Goal: Information Seeking & Learning: Learn about a topic

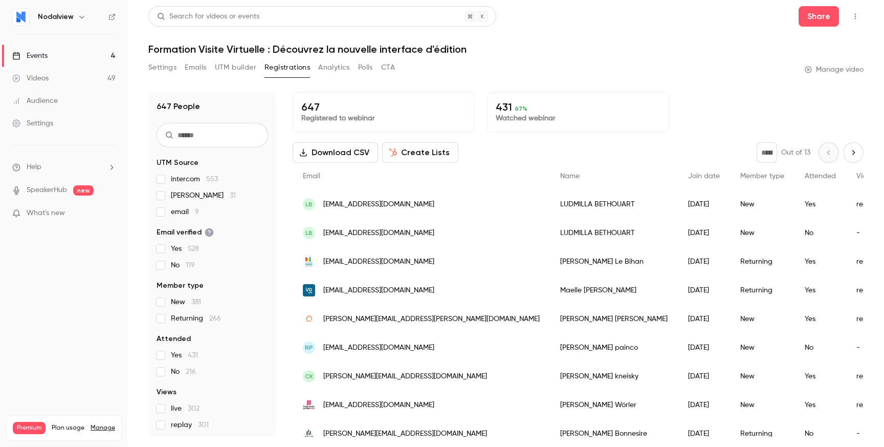
click at [851, 16] on button "button" at bounding box center [855, 16] width 16 height 16
click at [668, 47] on div at bounding box center [442, 223] width 884 height 447
click at [54, 76] on link "Videos 49" at bounding box center [64, 78] width 128 height 23
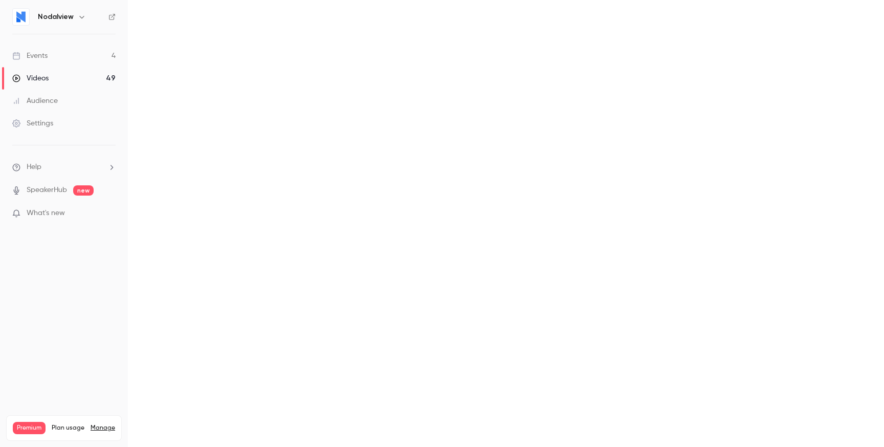
click at [54, 67] on link "Videos 49" at bounding box center [64, 78] width 128 height 23
click at [58, 58] on link "Events 4" at bounding box center [64, 56] width 128 height 23
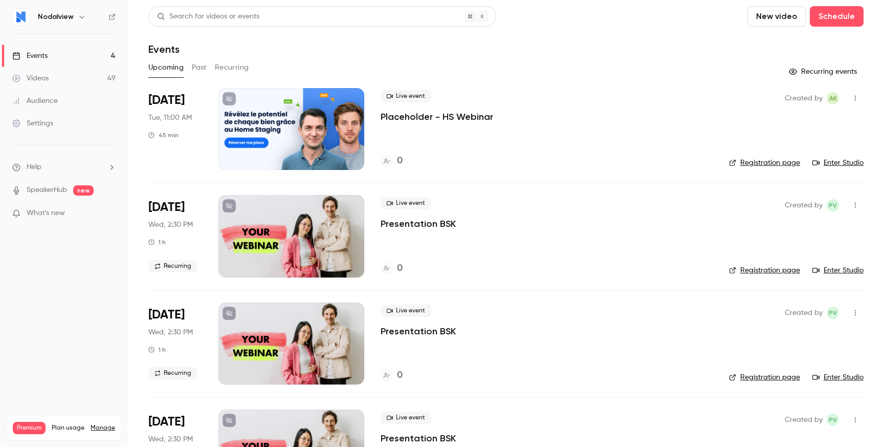
click at [195, 67] on button "Past" at bounding box center [199, 67] width 15 height 16
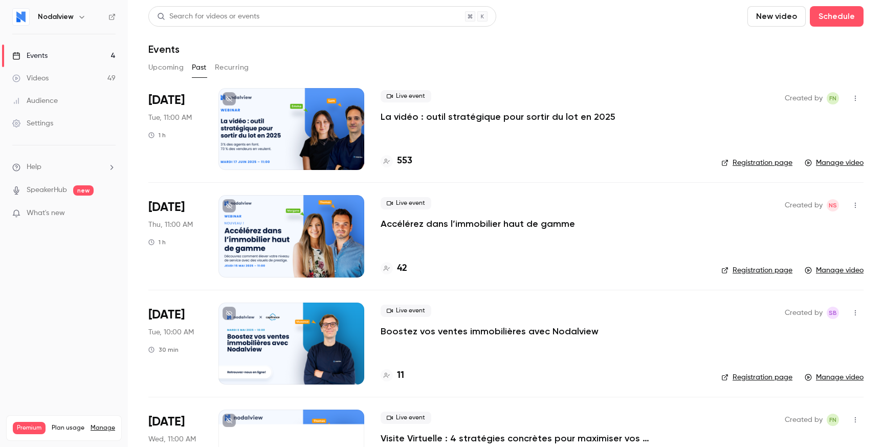
scroll to position [8, 0]
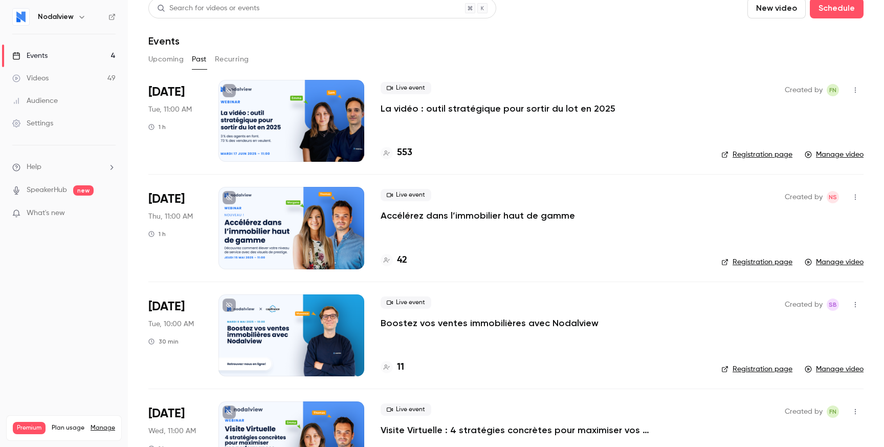
click at [851, 87] on icon "button" at bounding box center [855, 89] width 8 height 7
click at [645, 124] on div at bounding box center [442, 223] width 884 height 447
click at [558, 106] on p "La vidéo : outil stratégique pour sortir du lot en 2025" at bounding box center [498, 108] width 235 height 12
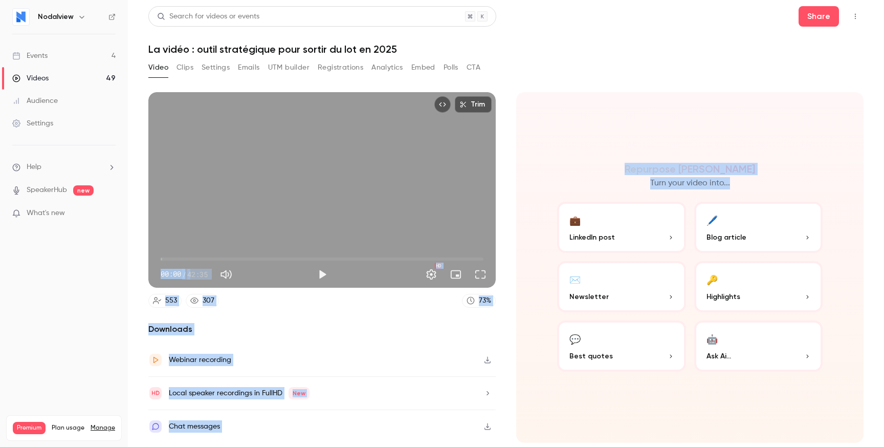
drag, startPoint x: 599, startPoint y: 58, endPoint x: 739, endPoint y: 189, distance: 191.9
click at [739, 189] on div "Search for videos or events Share La vidéo : outil stratégique pour sortir du l…" at bounding box center [505, 223] width 715 height 434
click at [739, 189] on div "Repurpose Ai Turn your video into..." at bounding box center [690, 176] width 266 height 27
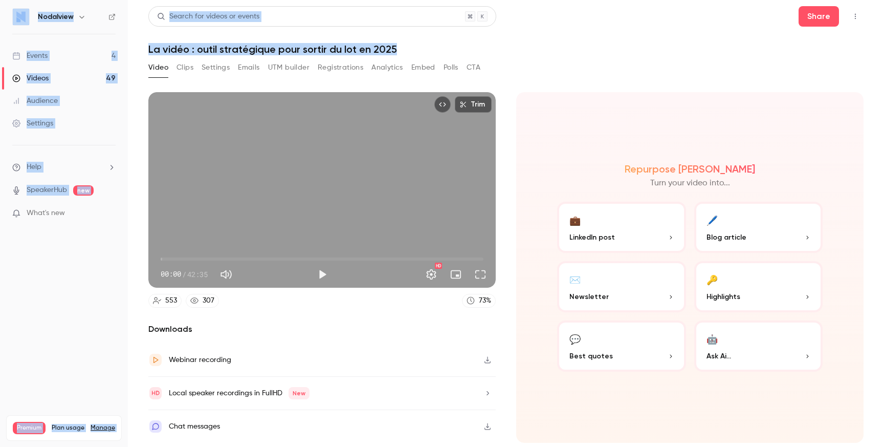
drag, startPoint x: 739, startPoint y: 189, endPoint x: 677, endPoint y: 50, distance: 152.5
click at [677, 50] on div "Search for videos or events Share La vidéo : outil stratégique pour sortir du l…" at bounding box center [505, 223] width 715 height 434
click at [677, 50] on h1 "La vidéo : outil stratégique pour sortir du lot en 2025" at bounding box center [505, 49] width 715 height 12
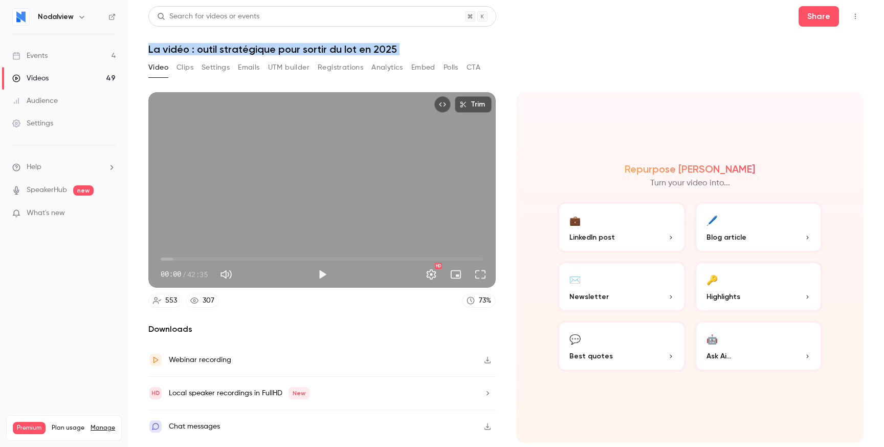
drag, startPoint x: 540, startPoint y: 41, endPoint x: 540, endPoint y: 57, distance: 15.9
click at [540, 58] on div "Search for videos or events Share La vidéo : outil stratégique pour sortir du l…" at bounding box center [505, 223] width 715 height 434
click at [540, 57] on div "Search for videos or events Share La vidéo : outil stratégique pour sortir du l…" at bounding box center [505, 223] width 715 height 434
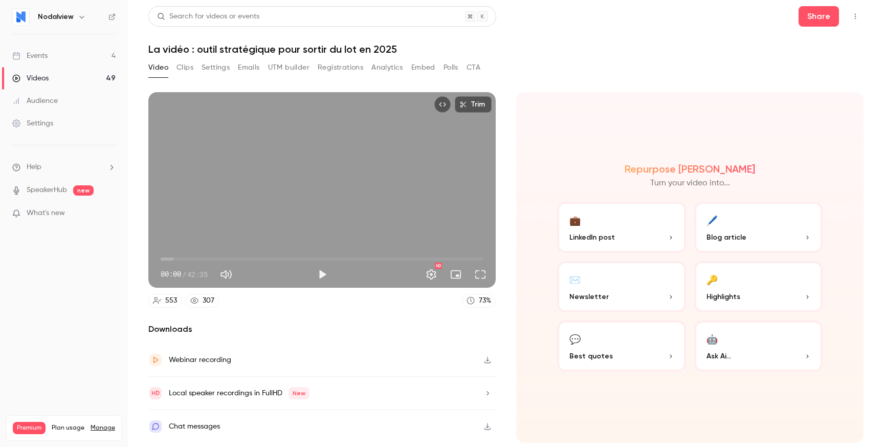
drag, startPoint x: 540, startPoint y: 57, endPoint x: 541, endPoint y: 63, distance: 6.2
click at [541, 61] on div "Search for videos or events Share La vidéo : outil stratégique pour sortir du l…" at bounding box center [505, 223] width 715 height 434
click at [856, 13] on icon "Top Bar Actions" at bounding box center [855, 16] width 8 height 7
click at [638, 62] on div at bounding box center [442, 223] width 884 height 447
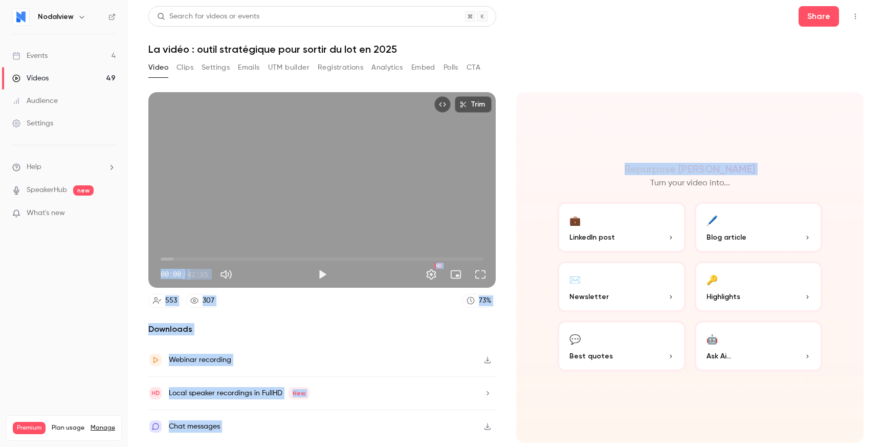
drag, startPoint x: 559, startPoint y: 46, endPoint x: 559, endPoint y: 155, distance: 109.5
click at [559, 156] on div "Search for videos or events Share La vidéo : outil stratégique pour sortir du l…" at bounding box center [505, 223] width 715 height 434
click at [559, 155] on div "Repurpose Ai Turn your video into... 💼 LinkedIn post 🖊️ Blog article ✉️ Newslet…" at bounding box center [689, 267] width 347 height 350
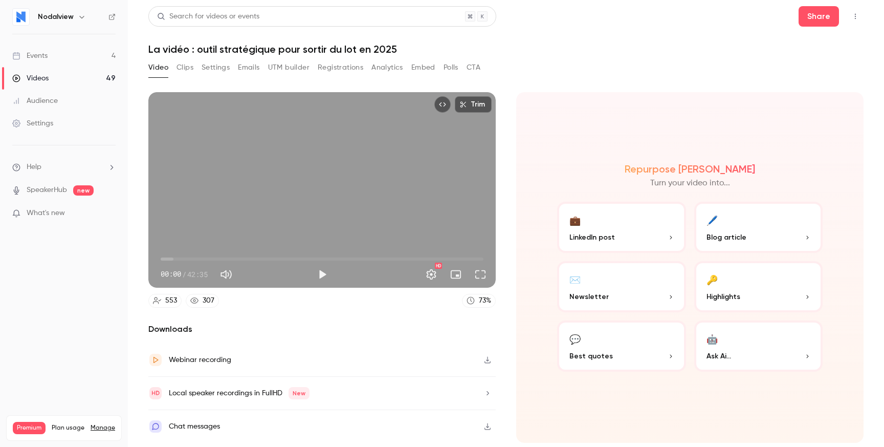
click at [190, 72] on button "Clips" at bounding box center [184, 67] width 17 height 16
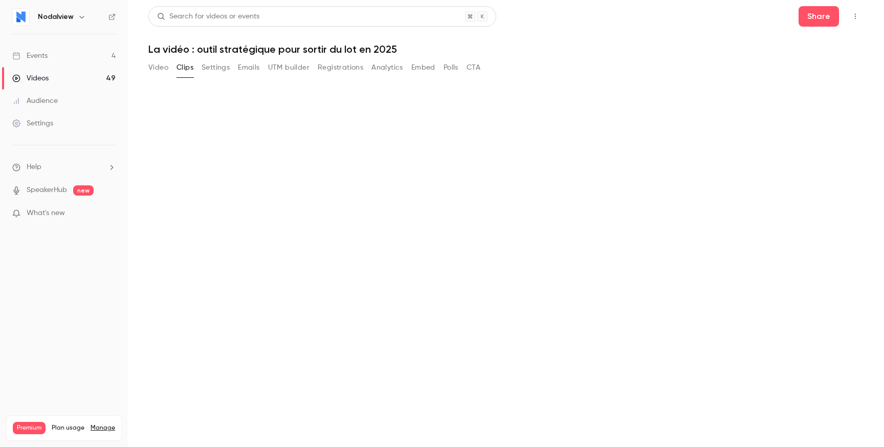
click at [219, 72] on button "Settings" at bounding box center [216, 67] width 28 height 16
